Goal: Complete application form: Complete application form

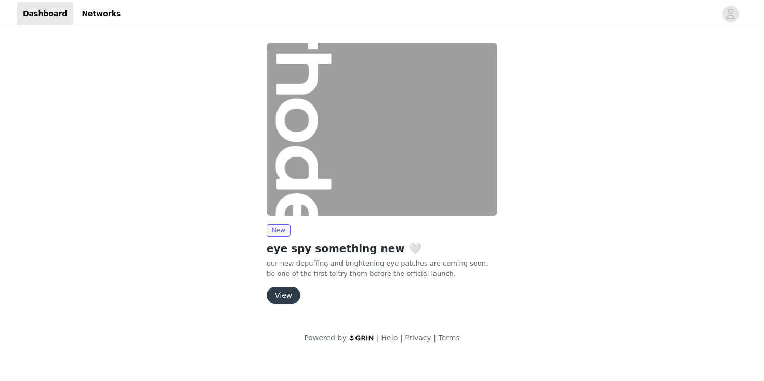
click at [284, 296] on button "View" at bounding box center [284, 295] width 34 height 17
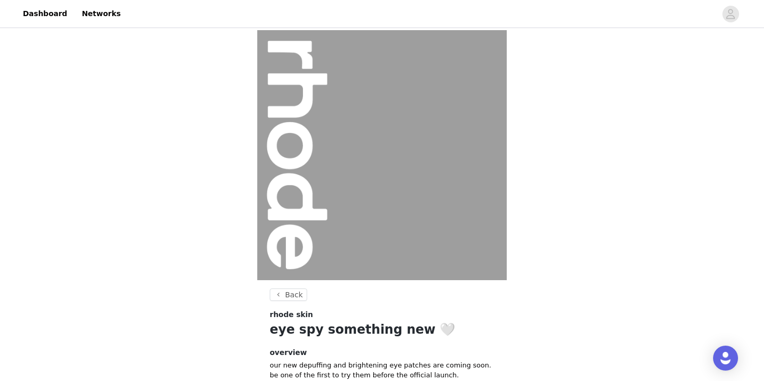
scroll to position [101, 0]
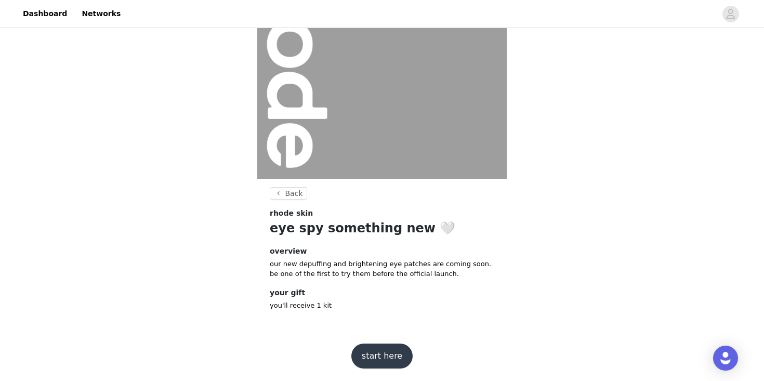
click at [386, 357] on button "start here" at bounding box center [381, 355] width 61 height 25
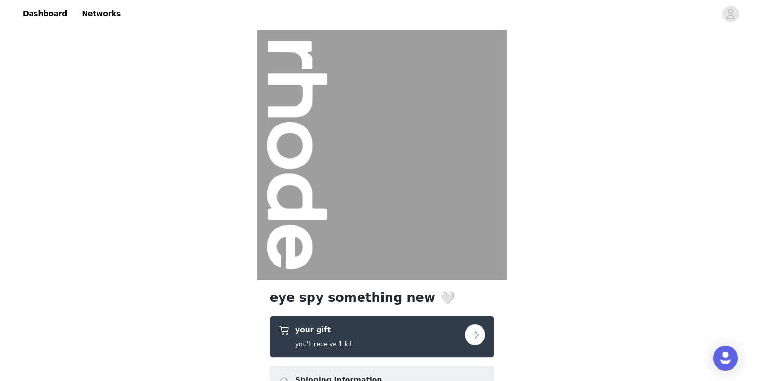
scroll to position [158, 0]
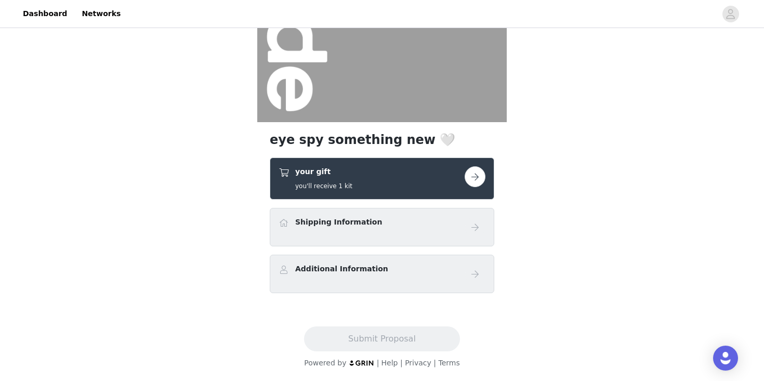
click at [417, 173] on div "your gift you'll receive 1 kit" at bounding box center [372, 178] width 186 height 24
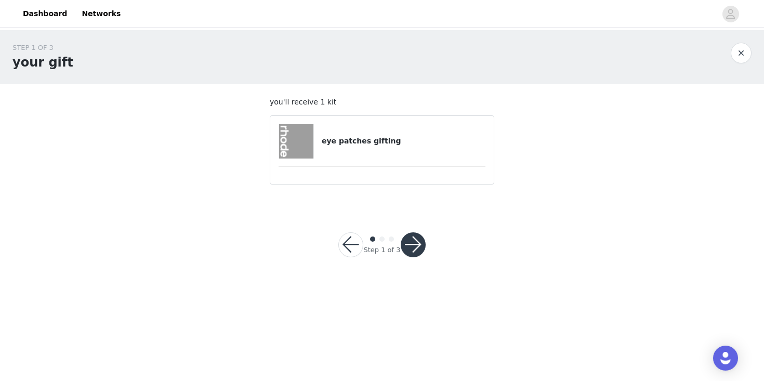
click at [396, 155] on div "eye patches gifting" at bounding box center [382, 141] width 207 height 34
click at [339, 141] on h4 "eye patches gifting" at bounding box center [404, 141] width 164 height 11
click at [302, 146] on img at bounding box center [296, 141] width 34 height 34
click at [419, 249] on button "button" at bounding box center [413, 244] width 25 height 25
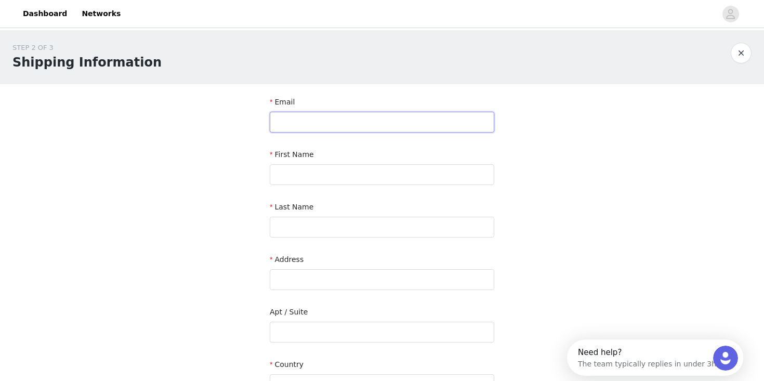
click at [375, 124] on input "text" at bounding box center [382, 122] width 224 height 21
paste input "[EMAIL_ADDRESS][DOMAIN_NAME]"
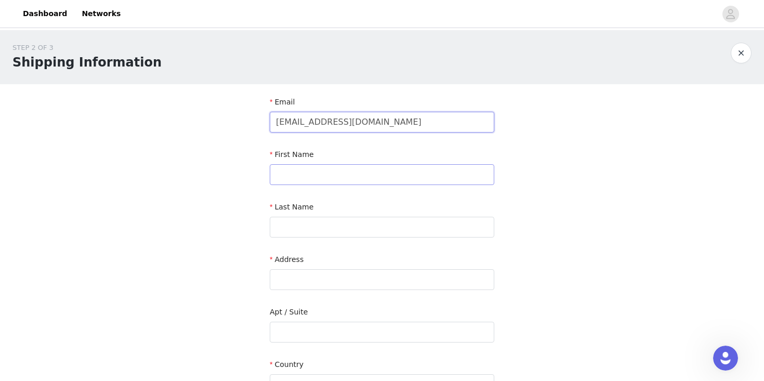
type input "[EMAIL_ADDRESS][DOMAIN_NAME]"
click at [320, 170] on input "text" at bounding box center [382, 174] width 224 height 21
type input "Bella"
type input "[PERSON_NAME]"
paste input "[STREET_ADDRESS]"
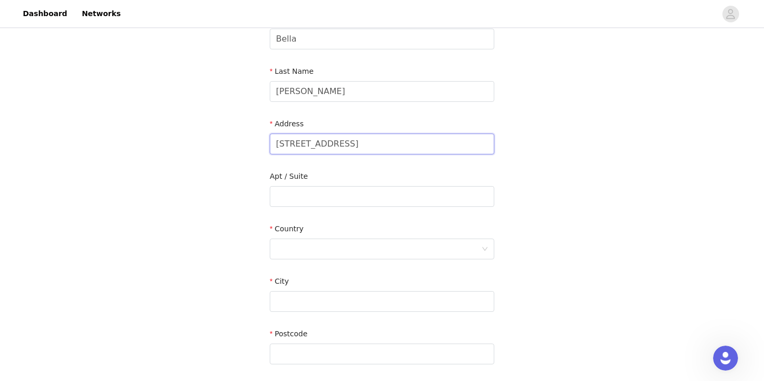
scroll to position [139, 0]
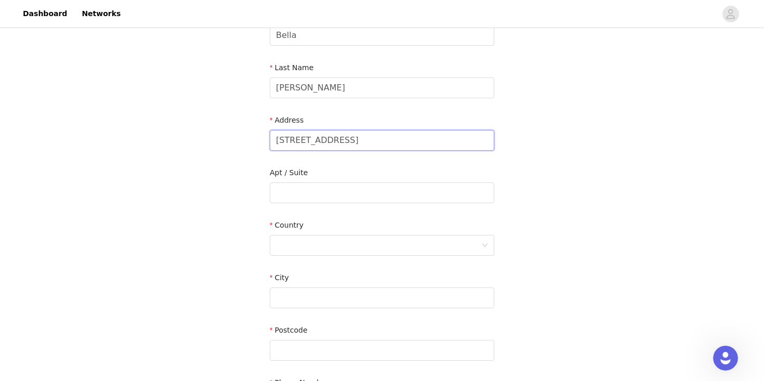
click at [451, 141] on input "[STREET_ADDRESS]" at bounding box center [382, 140] width 224 height 21
type input "[STREET_ADDRESS]"
click at [354, 345] on input "text" at bounding box center [382, 350] width 224 height 21
paste input "75204"
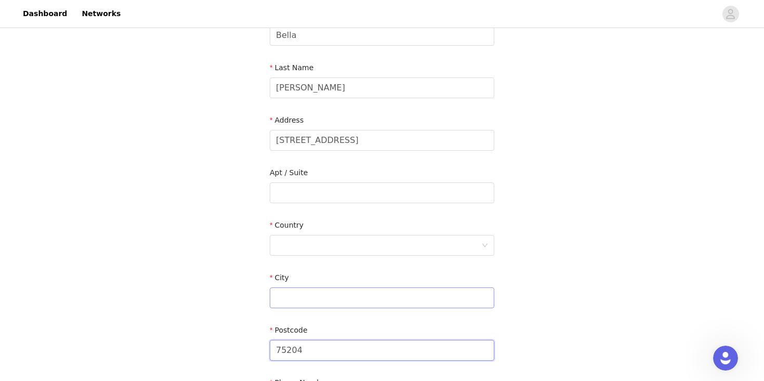
type input "75204"
click at [327, 295] on input "text" at bounding box center [382, 297] width 224 height 21
type input "[GEOGRAPHIC_DATA]"
click at [330, 244] on div at bounding box center [378, 245] width 205 height 20
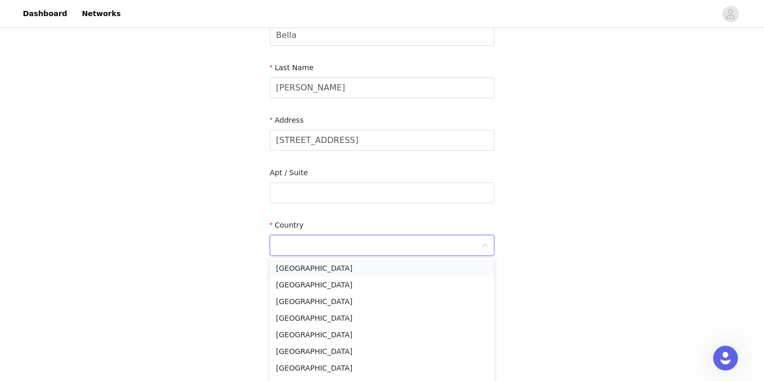
click at [332, 272] on li "[GEOGRAPHIC_DATA]" at bounding box center [382, 268] width 224 height 17
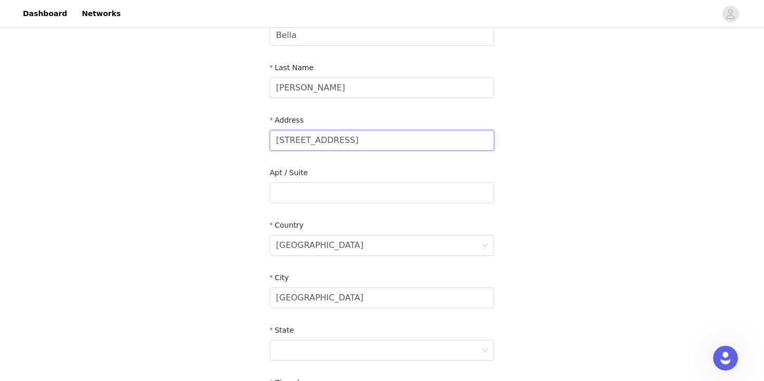
drag, startPoint x: 376, startPoint y: 140, endPoint x: 396, endPoint y: 140, distance: 20.3
click at [396, 140] on input "[STREET_ADDRESS]" at bounding box center [382, 140] width 224 height 21
click at [368, 188] on input "text" at bounding box center [382, 192] width 224 height 21
paste input "#647"
type input "#647"
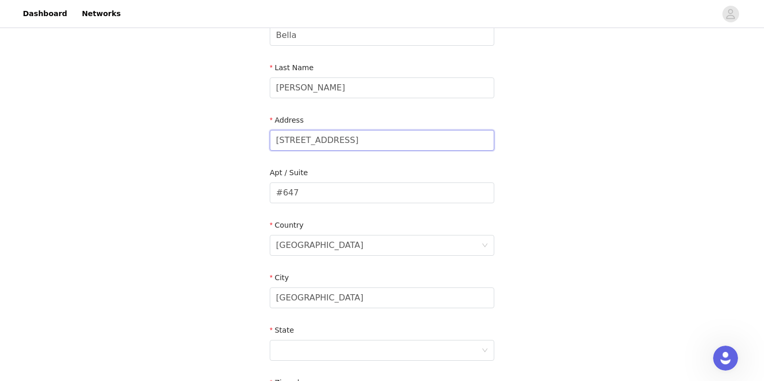
drag, startPoint x: 374, startPoint y: 138, endPoint x: 452, endPoint y: 137, distance: 78.5
click at [452, 137] on input "[STREET_ADDRESS]" at bounding box center [382, 140] width 224 height 21
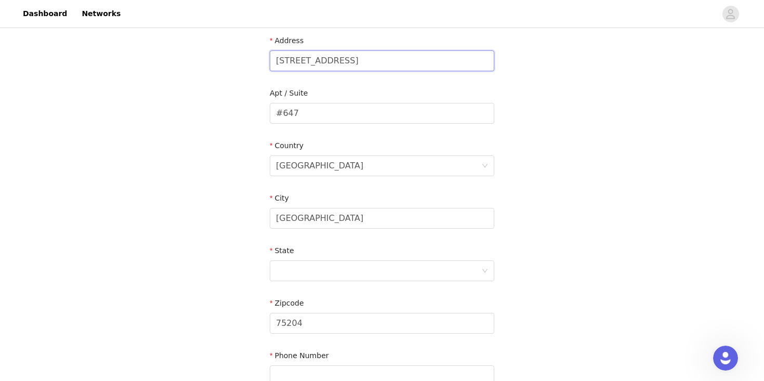
scroll to position [284, 0]
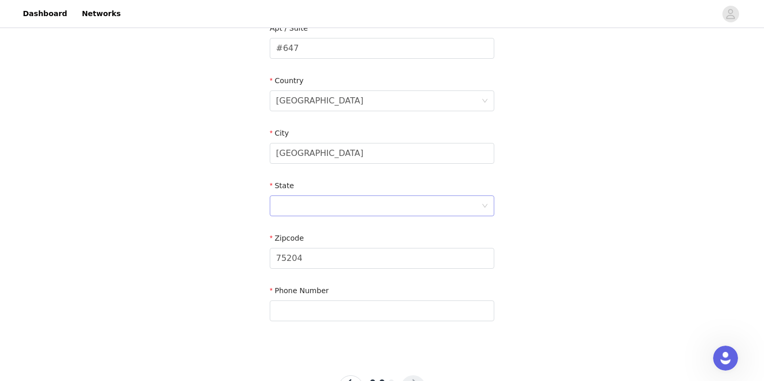
type input "[STREET_ADDRESS]"
click at [384, 205] on div at bounding box center [378, 206] width 205 height 20
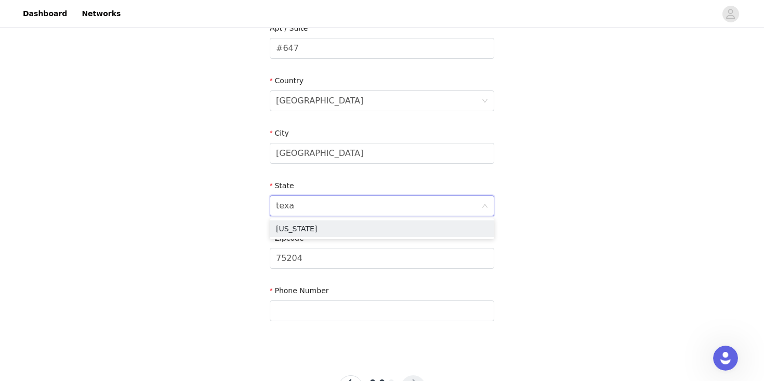
type input "[US_STATE]"
click at [385, 228] on li "[US_STATE]" at bounding box center [382, 228] width 224 height 17
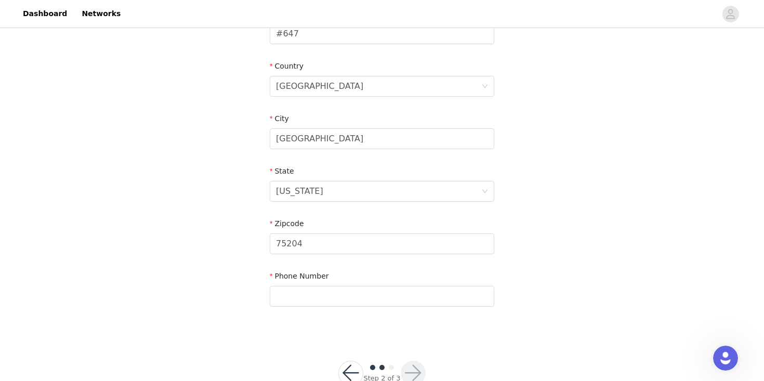
scroll to position [327, 0]
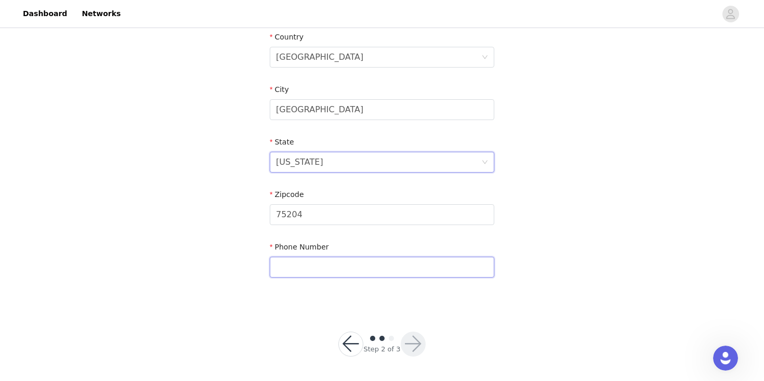
click at [316, 266] on input "text" at bounding box center [382, 267] width 224 height 21
paste input "[PHONE_NUMBER]‬"
type input "[PHONE_NUMBER]‬"
click at [412, 343] on button "button" at bounding box center [413, 344] width 25 height 25
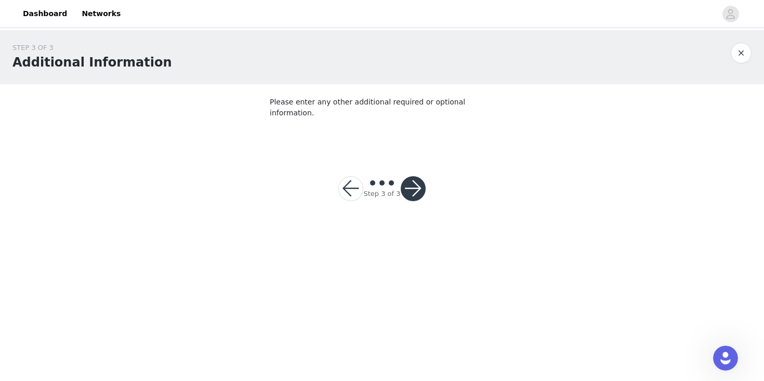
click at [414, 179] on button "button" at bounding box center [413, 188] width 25 height 25
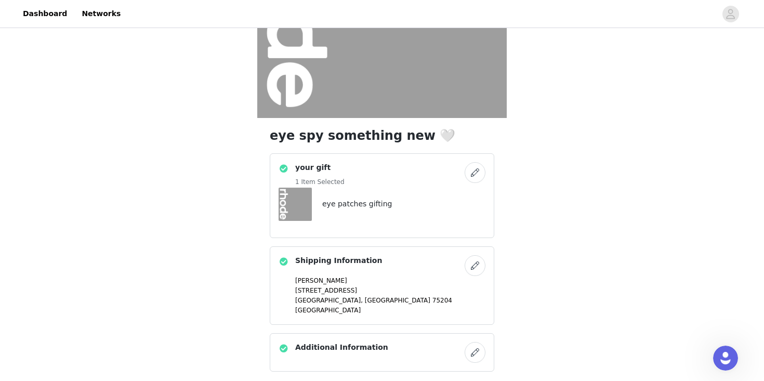
scroll to position [240, 0]
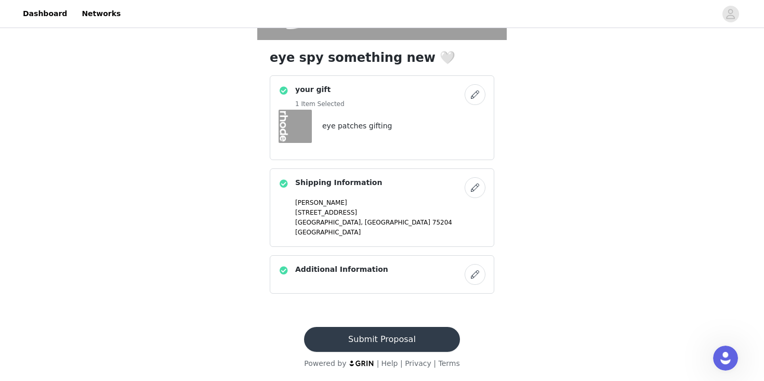
click at [396, 330] on button "Submit Proposal" at bounding box center [381, 339] width 155 height 25
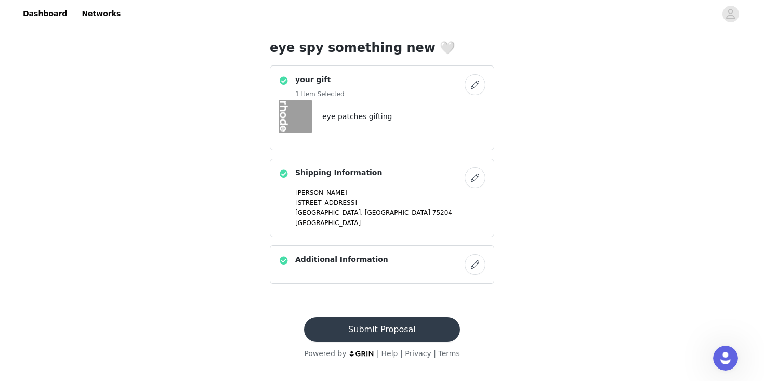
scroll to position [0, 0]
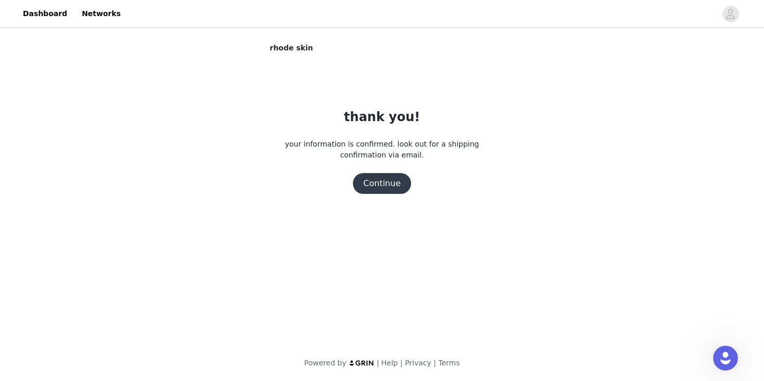
click at [378, 184] on button "Continue" at bounding box center [382, 183] width 58 height 21
